Goal: Check status

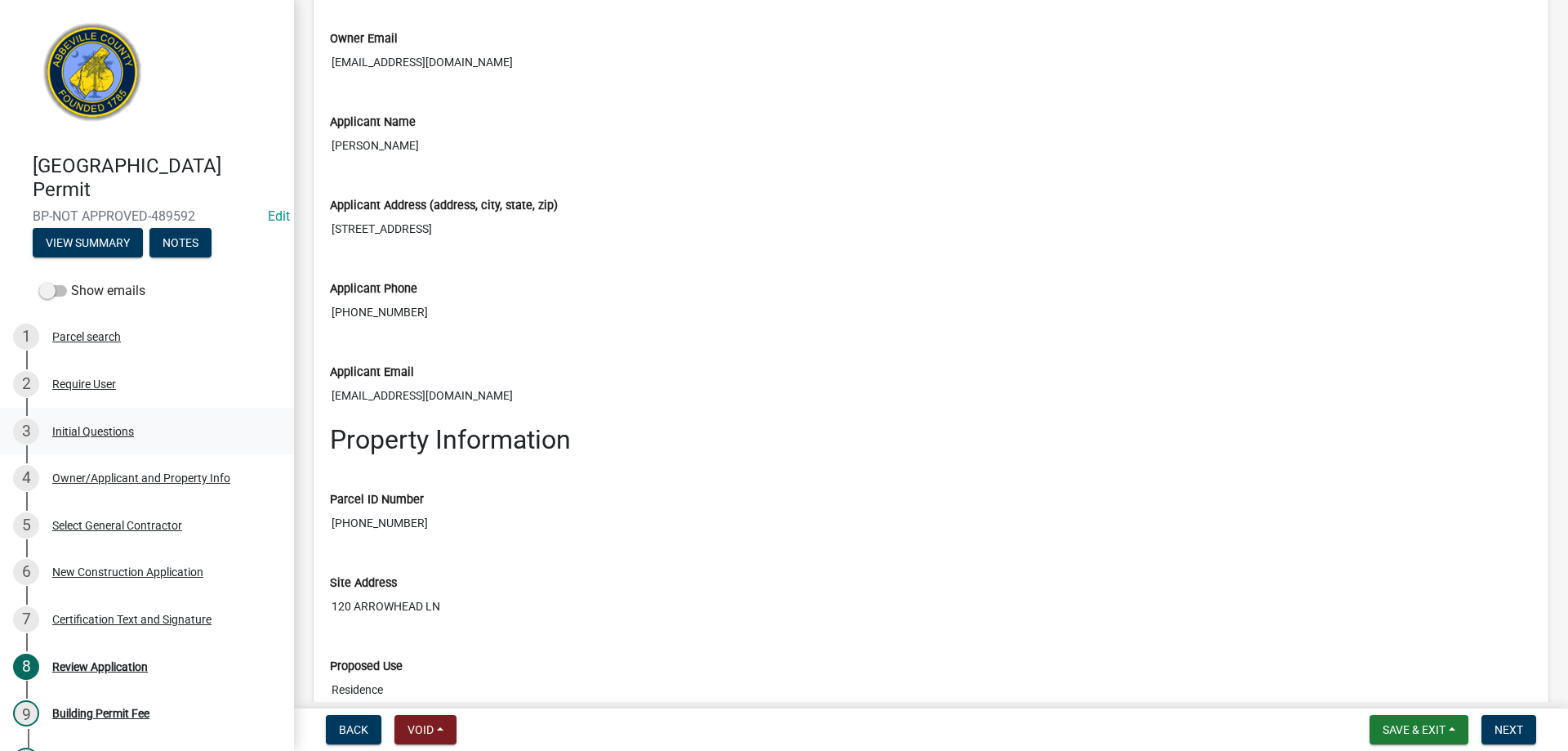
scroll to position [2042, 0]
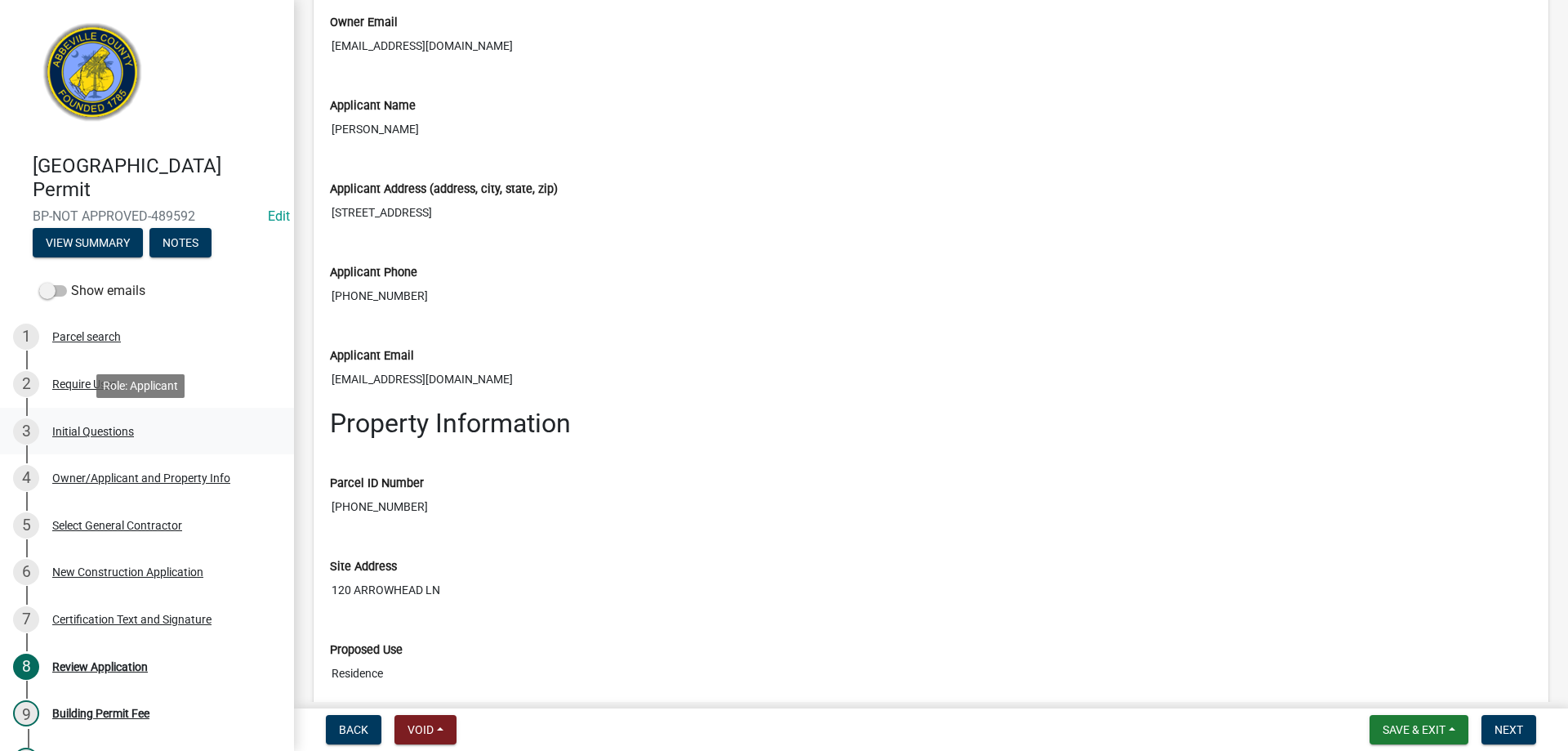
click at [70, 420] on div "3 Initial Questions" at bounding box center [141, 431] width 255 height 26
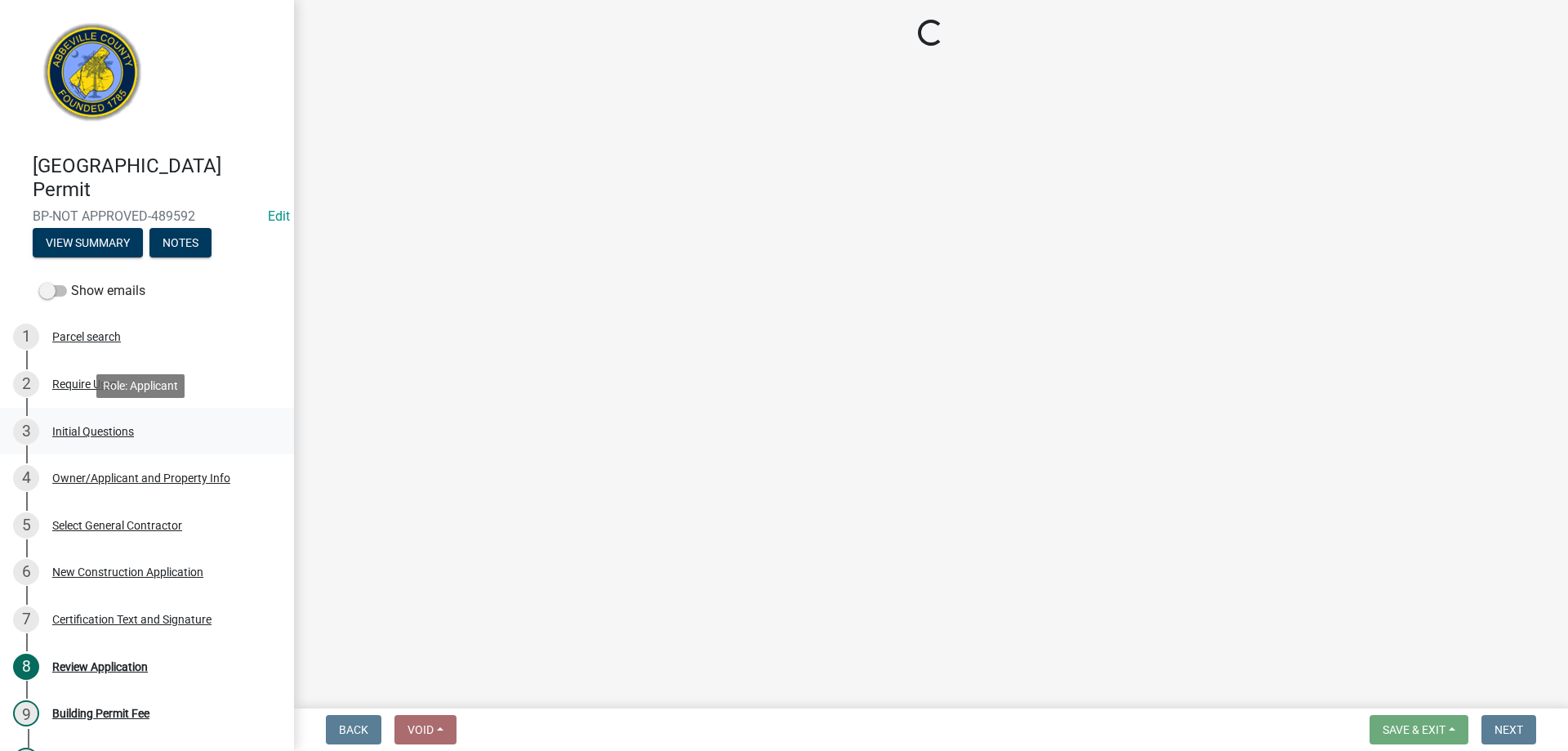
scroll to position [0, 0]
click at [118, 480] on div "Owner/Applicant and Property Info" at bounding box center [141, 478] width 178 height 12
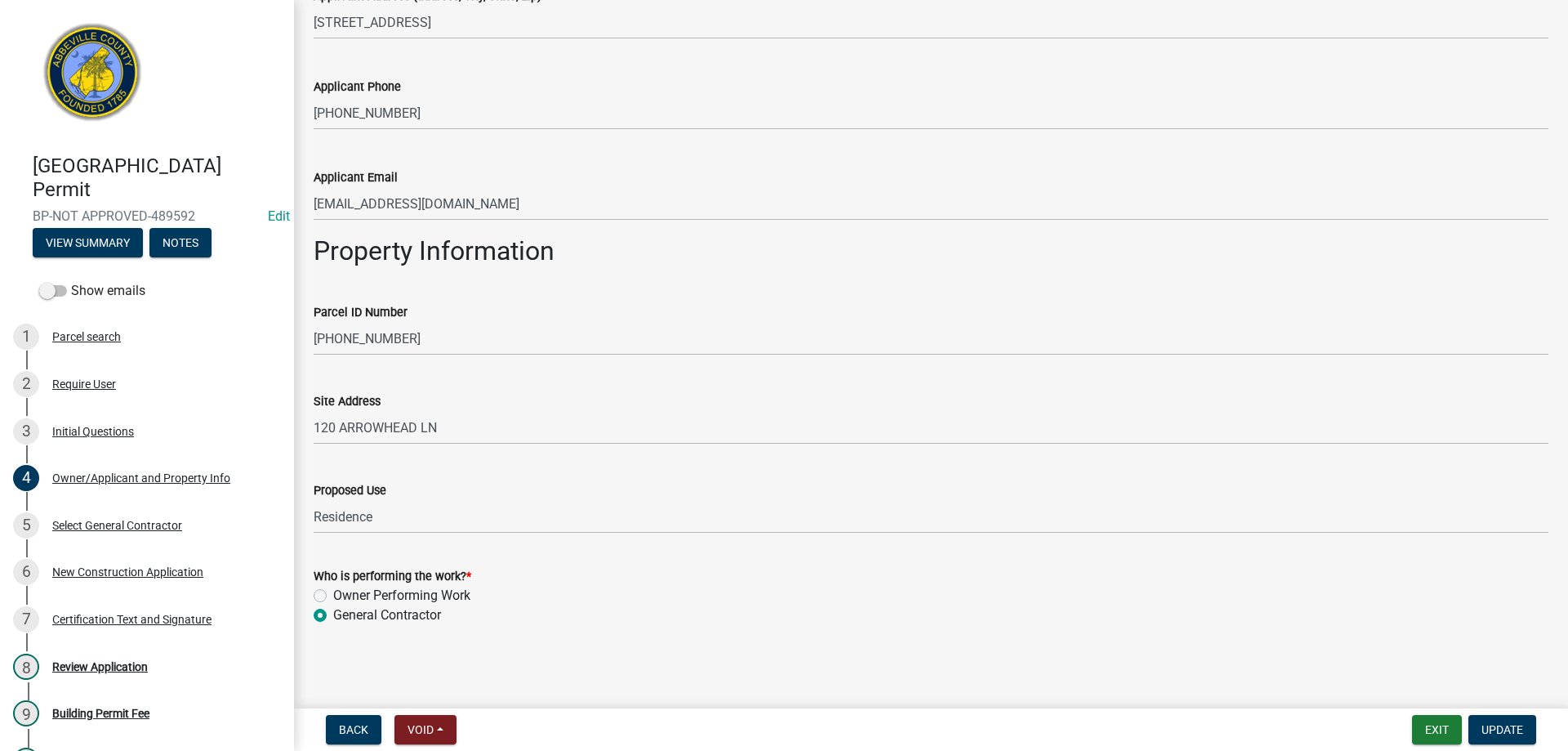
scroll to position [581, 0]
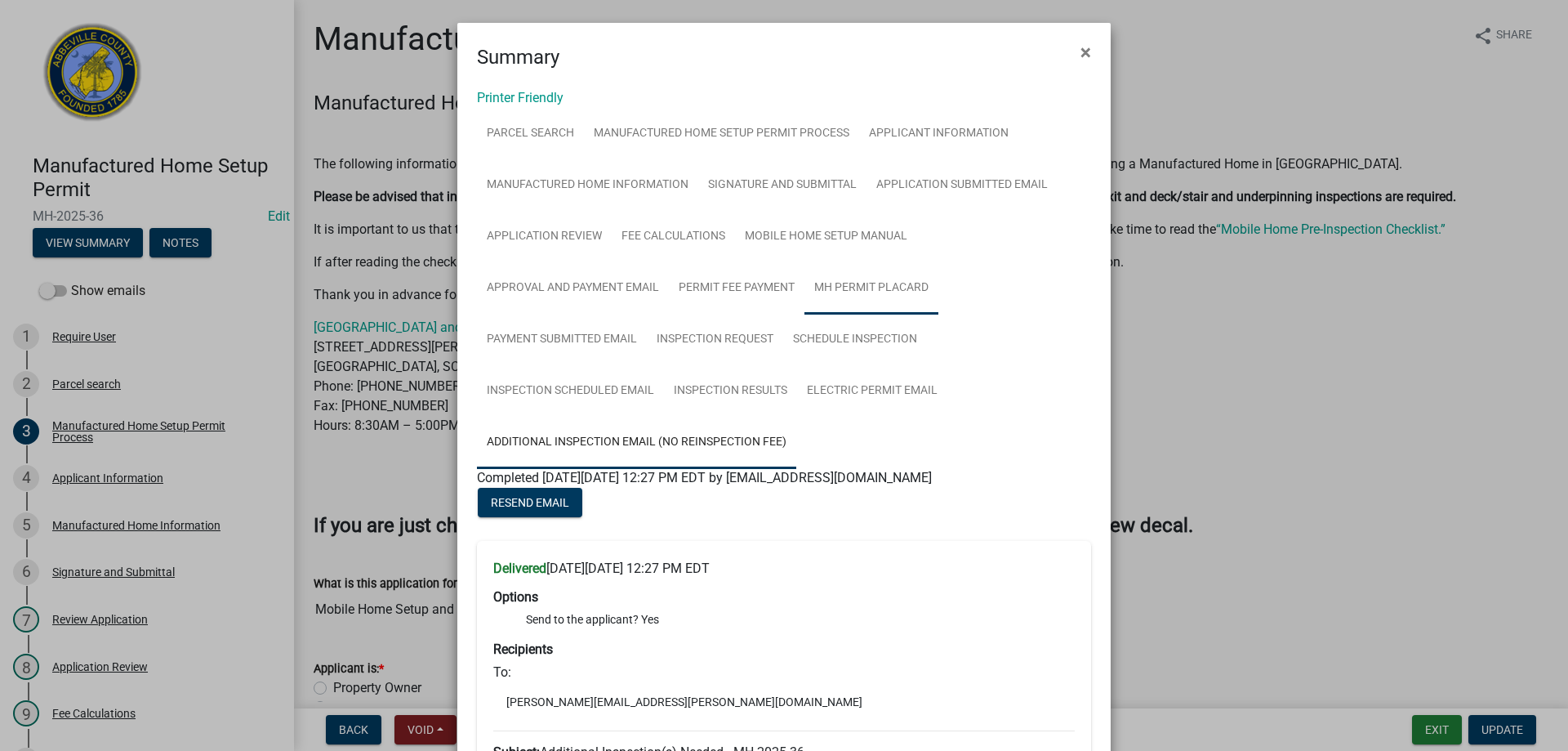
scroll to position [245, 0]
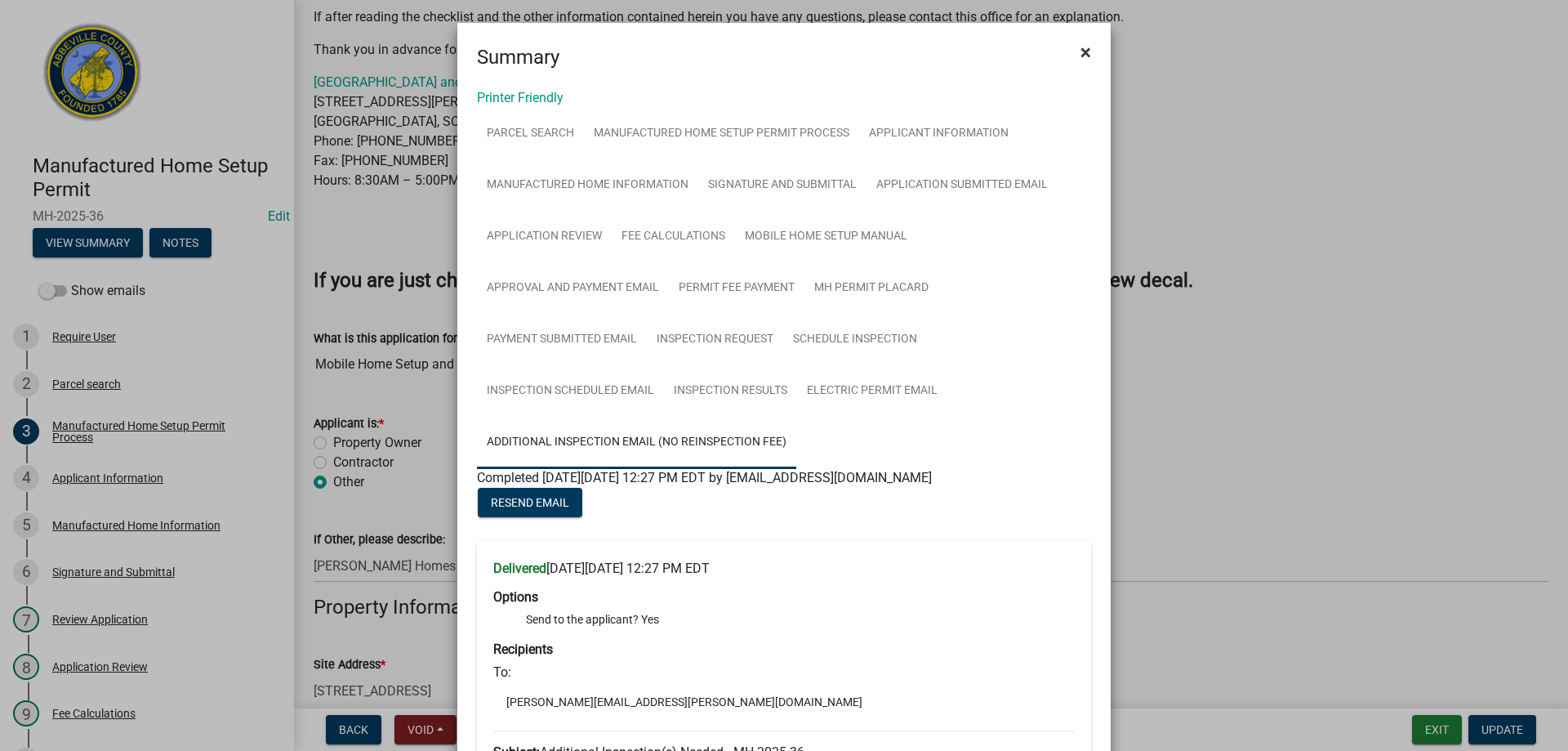
click at [1080, 52] on span "×" at bounding box center [1085, 52] width 11 height 23
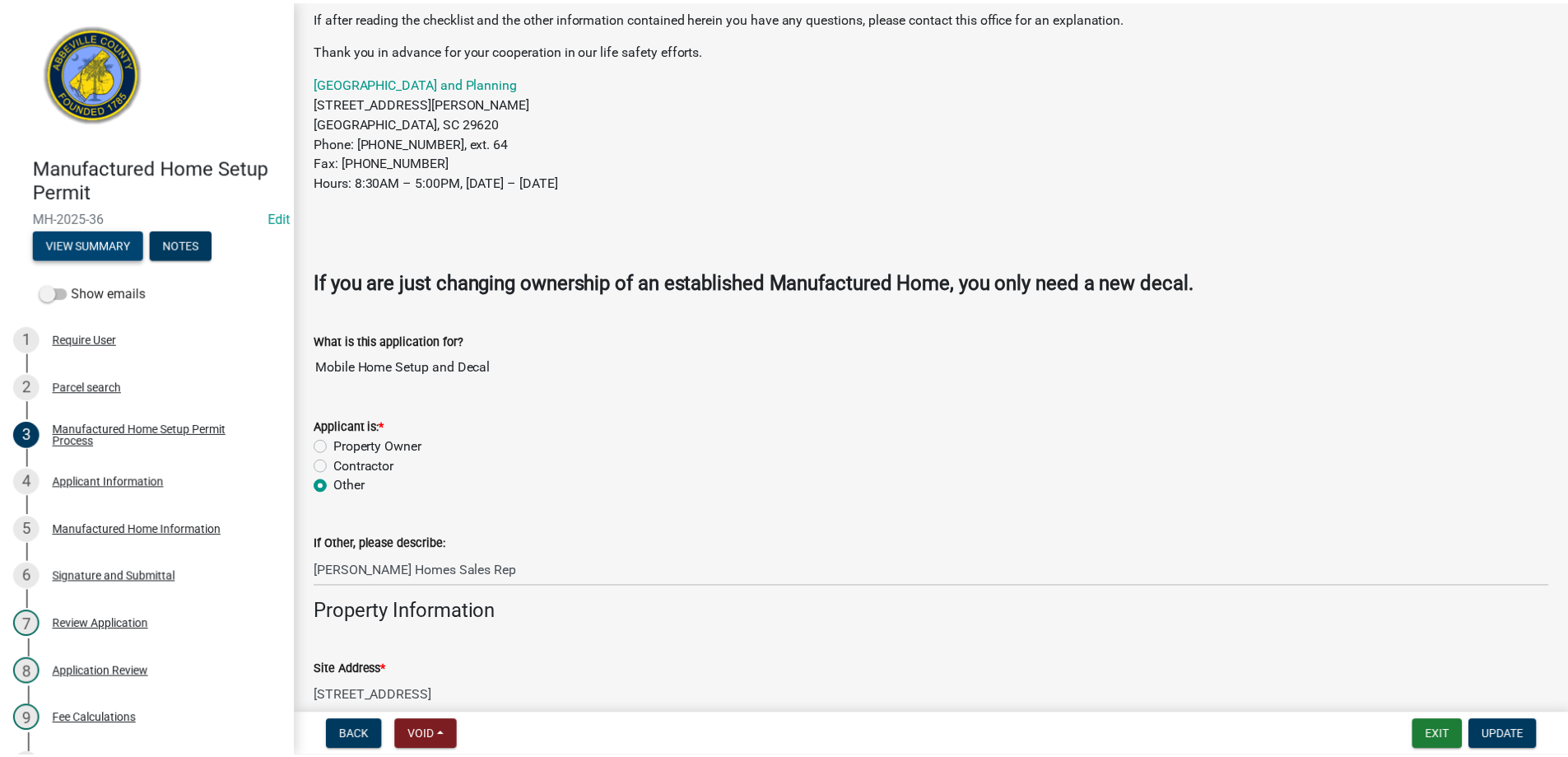
scroll to position [0, 0]
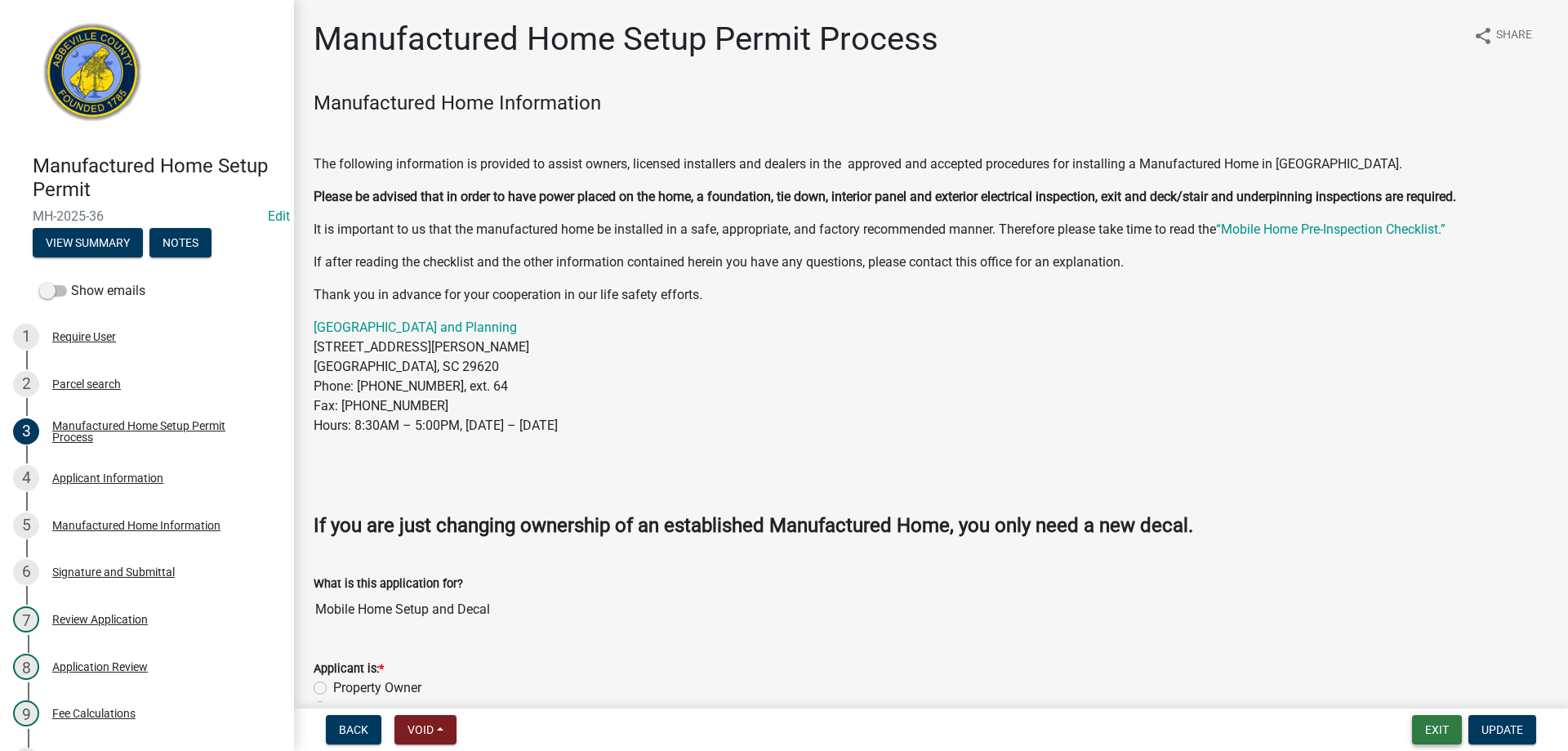
click at [1427, 729] on button "Exit" at bounding box center [1436, 729] width 49 height 29
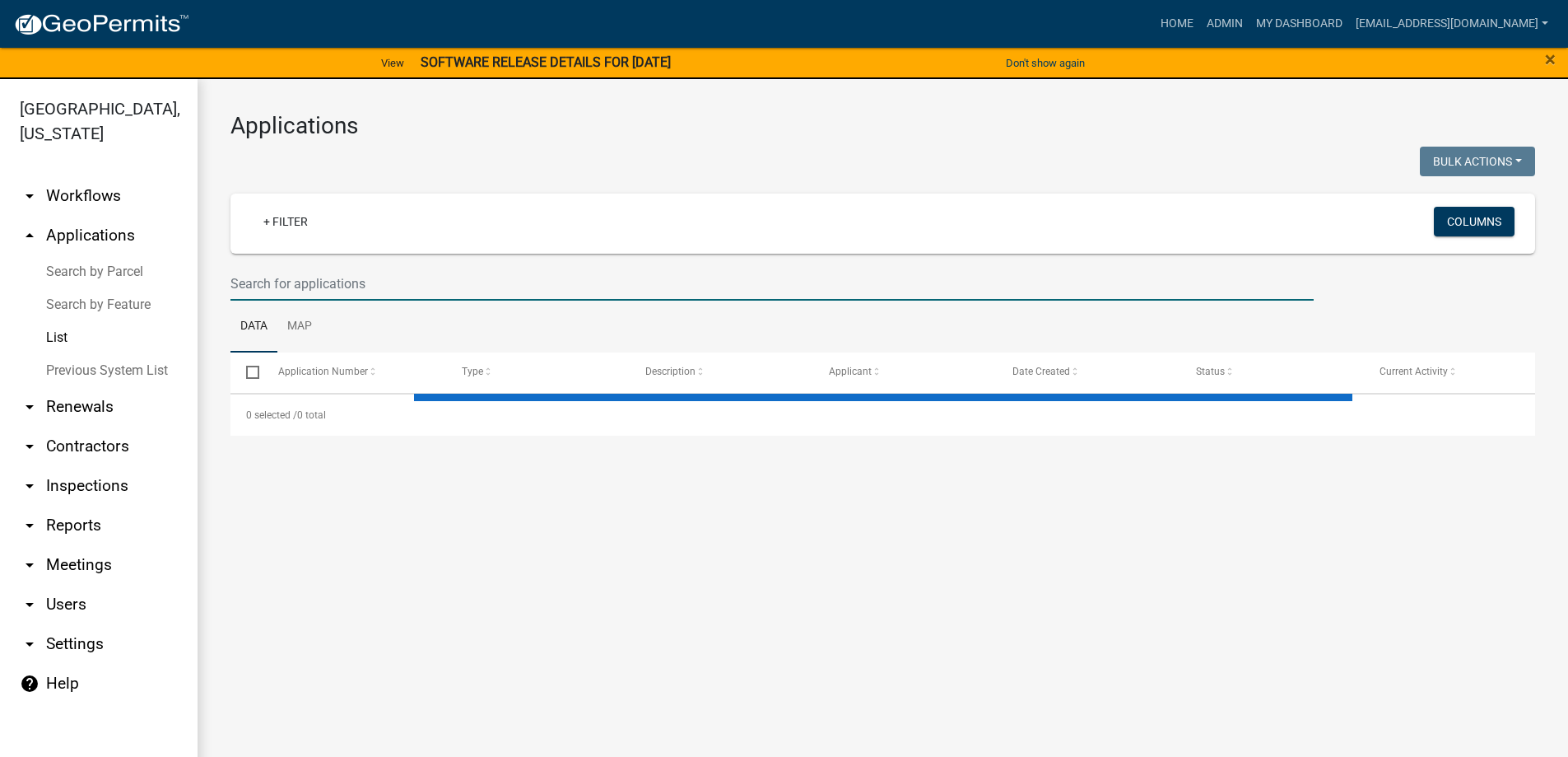
click at [331, 288] on input "text" at bounding box center [772, 284] width 1083 height 34
select select "3: 100"
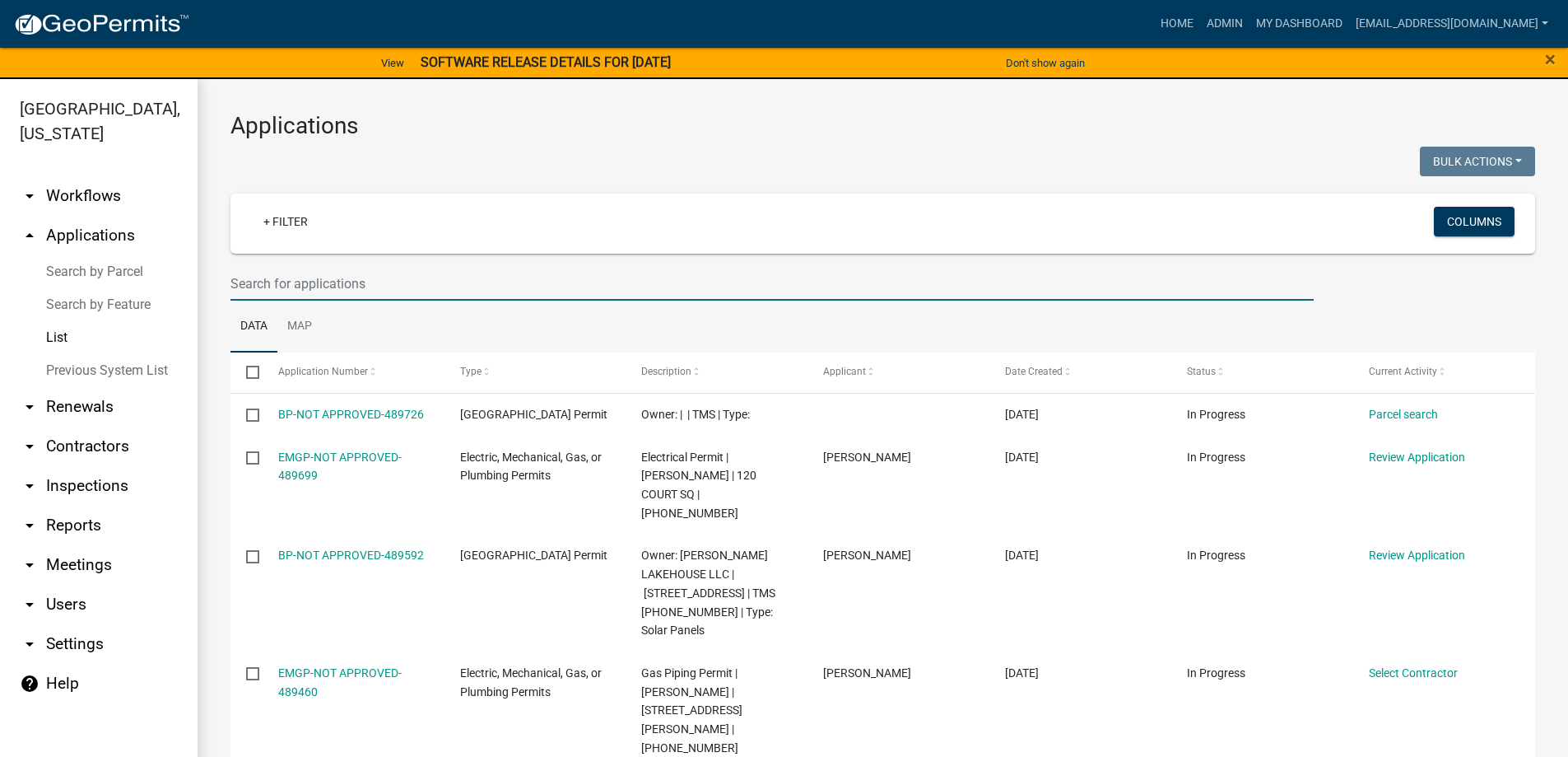
click at [331, 284] on input "text" at bounding box center [772, 284] width 1083 height 34
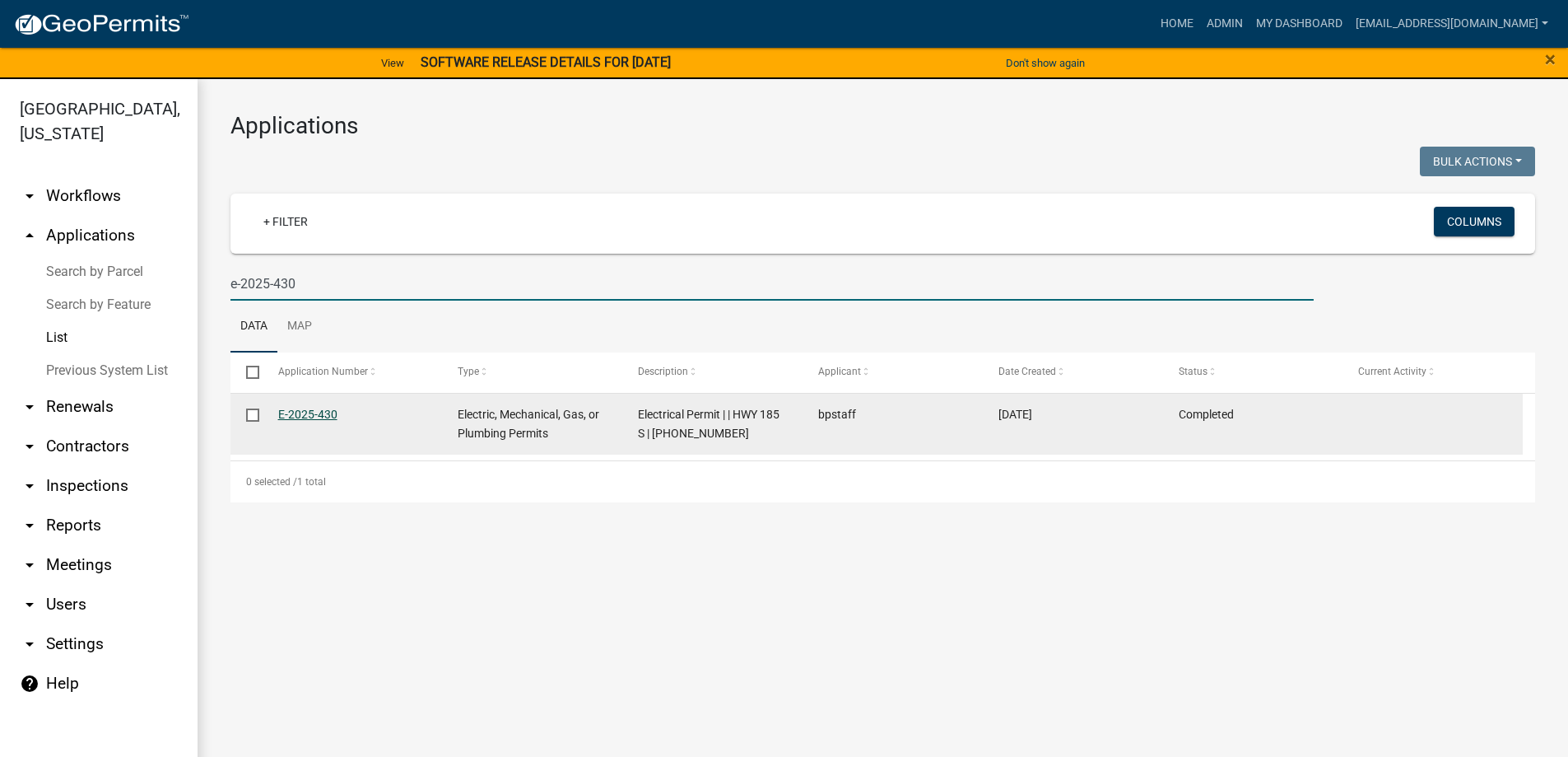
type input "e-2025-430"
click at [319, 410] on link "E-2025-430" at bounding box center [307, 414] width 59 height 14
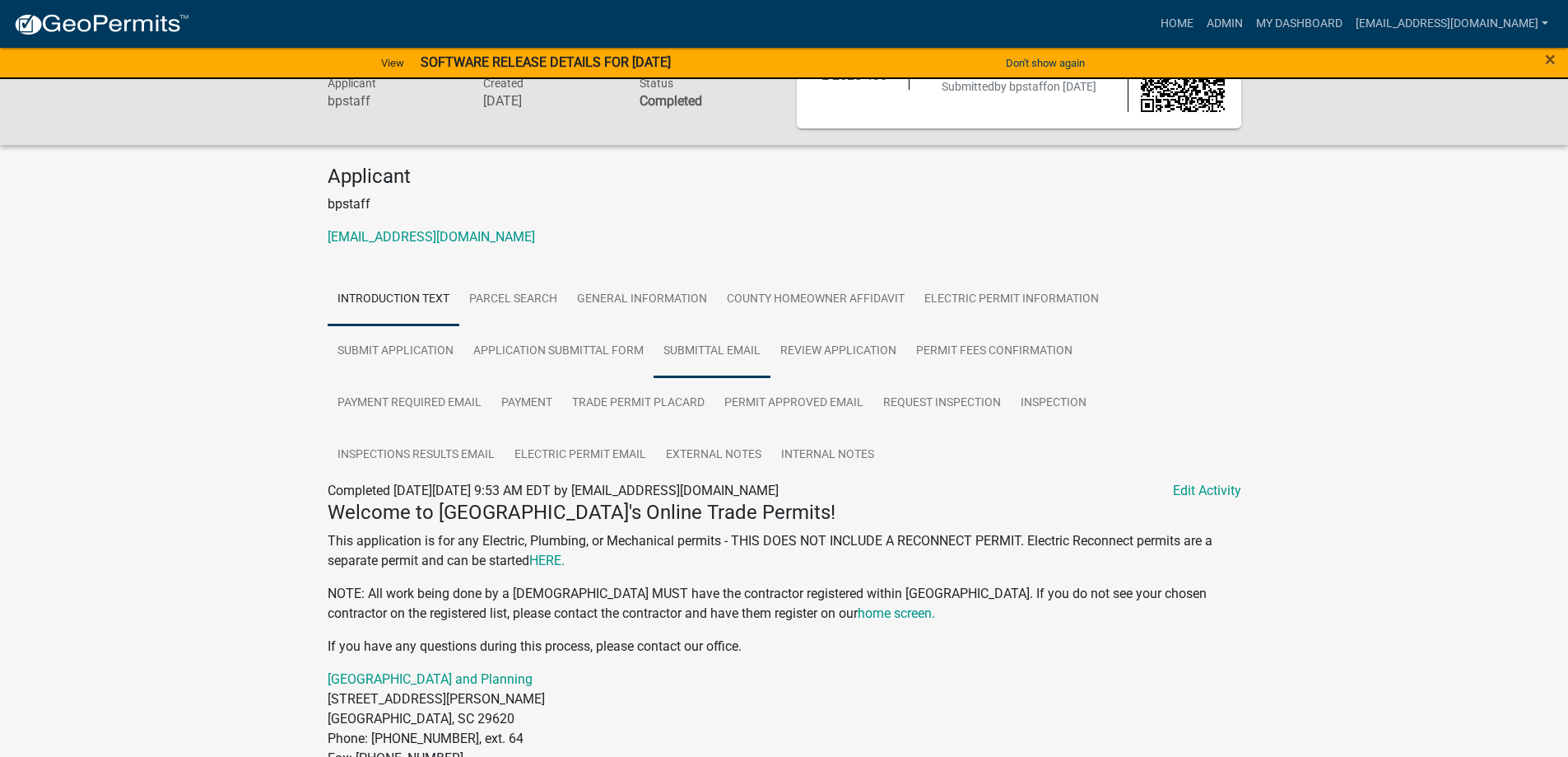
scroll to position [198, 0]
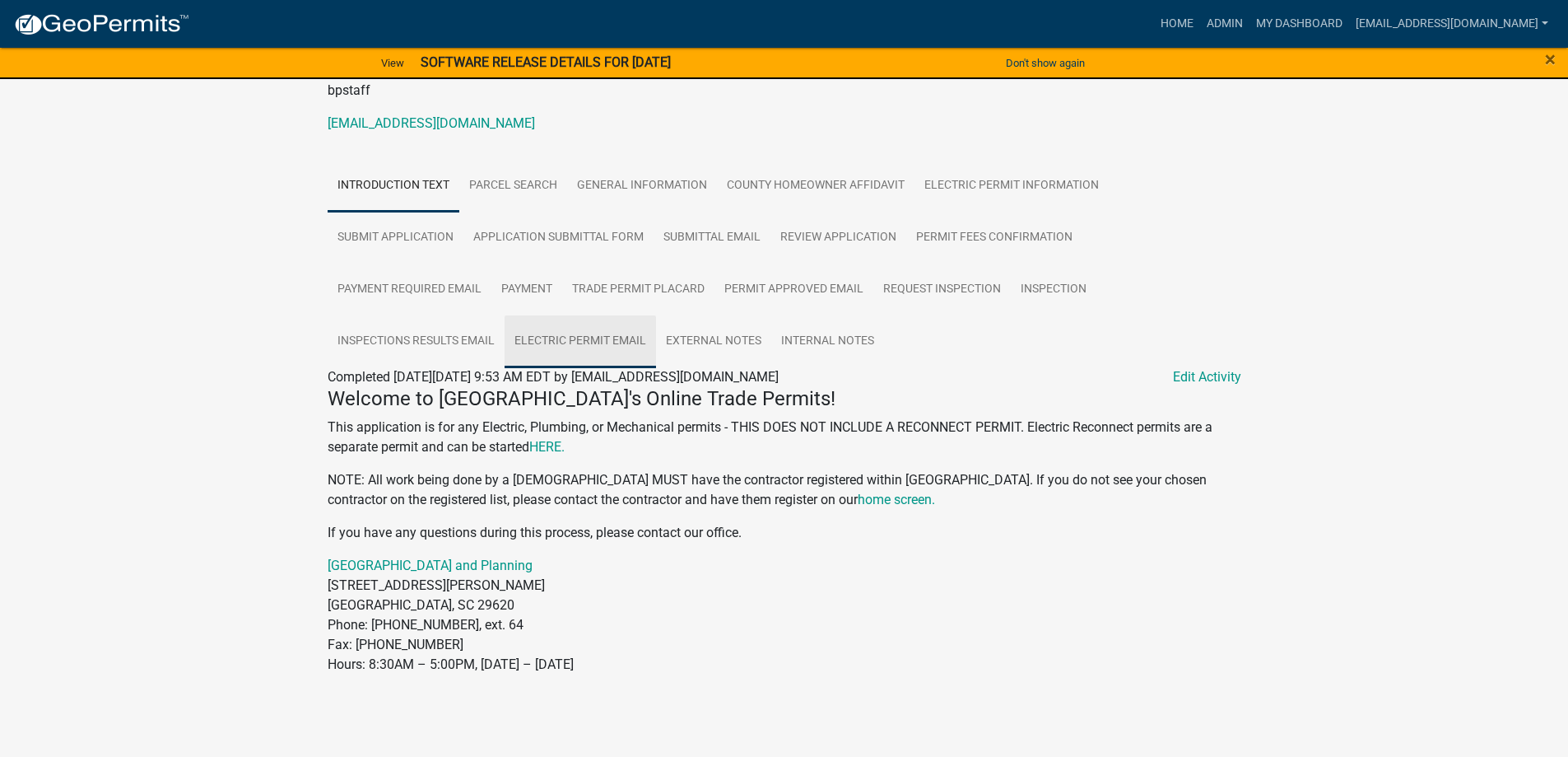
click at [602, 346] on link "Electric Permit Email" at bounding box center [579, 341] width 151 height 52
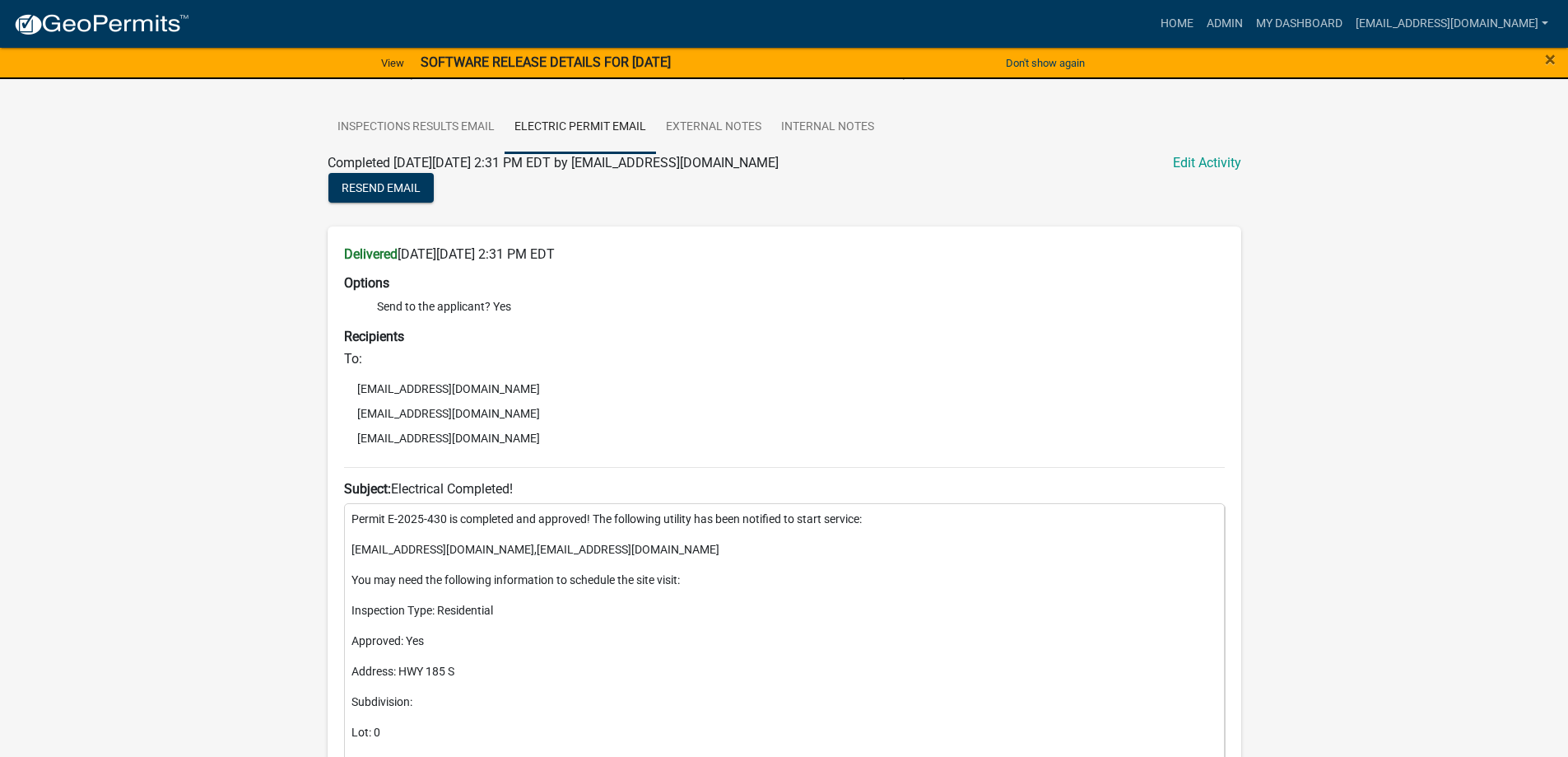
scroll to position [0, 0]
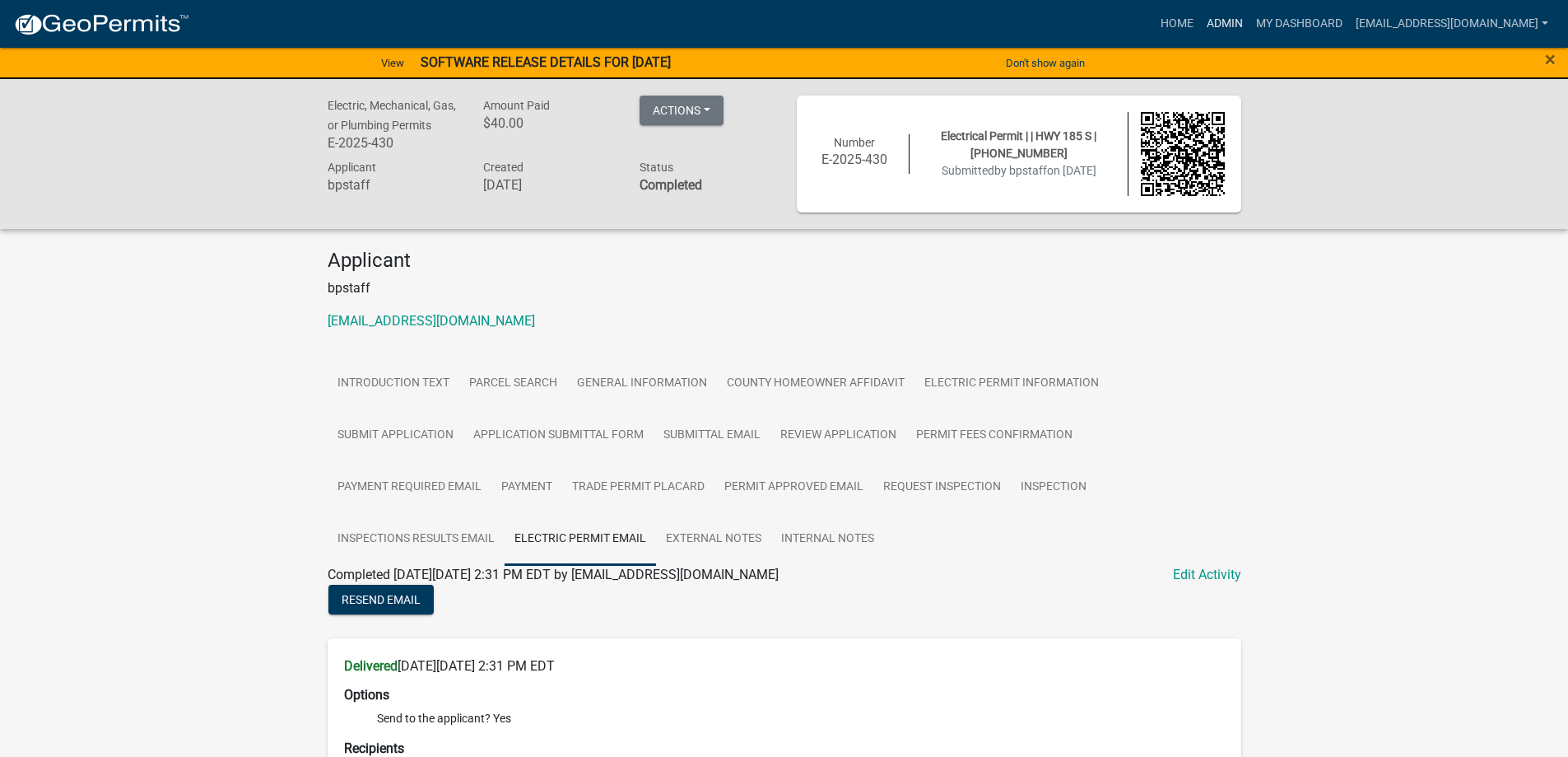
drag, startPoint x: 1191, startPoint y: 18, endPoint x: 1191, endPoint y: 38, distance: 20.0
click at [1200, 18] on link "Admin" at bounding box center [1224, 24] width 49 height 31
